Goal: Subscribe to service/newsletter

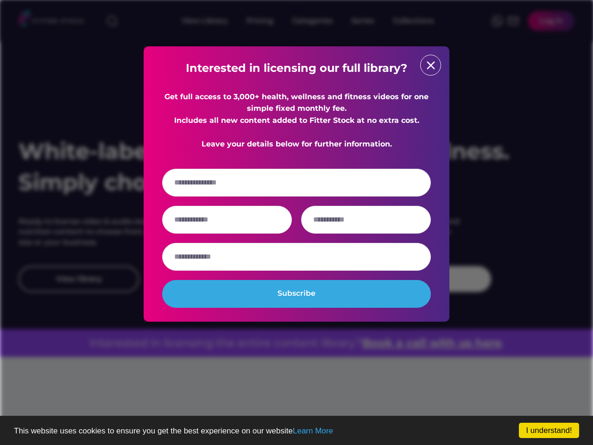
click at [297, 190] on input "email" at bounding box center [296, 183] width 269 height 28
click at [297, 68] on strong "Interested in licensing our full library?" at bounding box center [297, 67] width 222 height 13
click at [297, 127] on div "Get full access to 3,000+ health, wellness and fitness videos for one simple fi…" at bounding box center [296, 120] width 269 height 59
click at [297, 194] on input "email" at bounding box center [296, 183] width 269 height 28
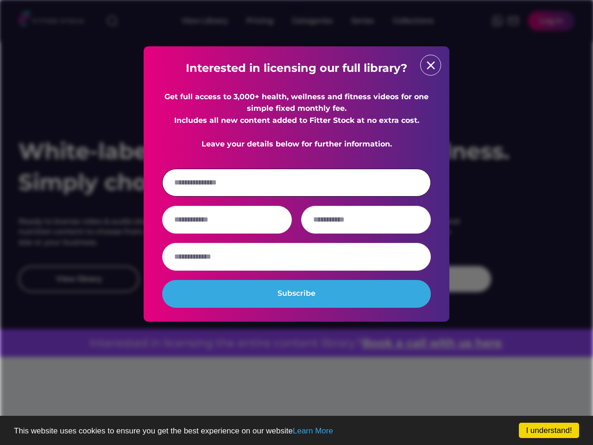
click at [297, 231] on div at bounding box center [296, 220] width 269 height 28
click at [227, 231] on input "input" at bounding box center [227, 220] width 130 height 28
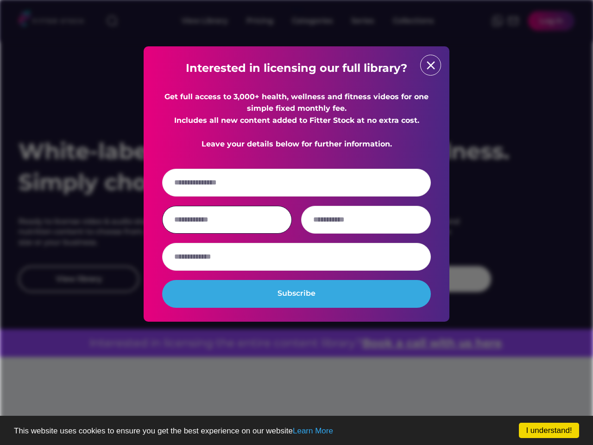
click at [366, 231] on input "input" at bounding box center [366, 220] width 130 height 28
click at [297, 268] on input "input" at bounding box center [296, 257] width 269 height 28
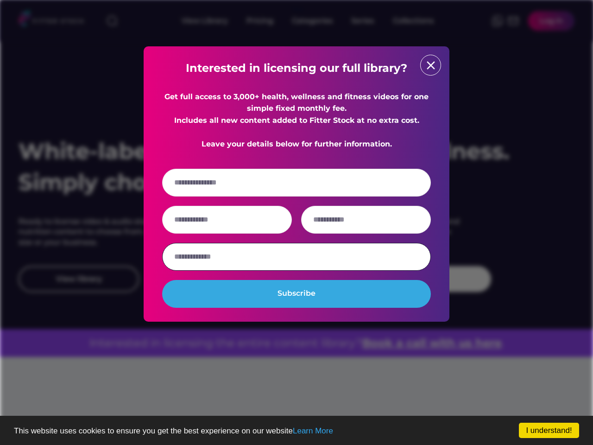
click at [297, 305] on button "Subscribe" at bounding box center [296, 294] width 269 height 28
